Goal: Check status: Check status

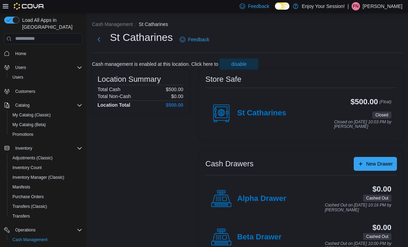
scroll to position [22, 0]
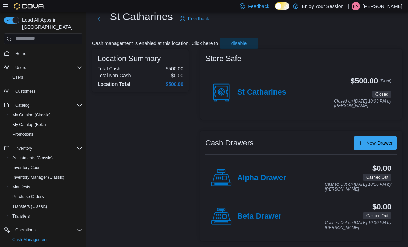
click at [261, 98] on div "St Catharines" at bounding box center [248, 92] width 75 height 21
